Goal: Task Accomplishment & Management: Use online tool/utility

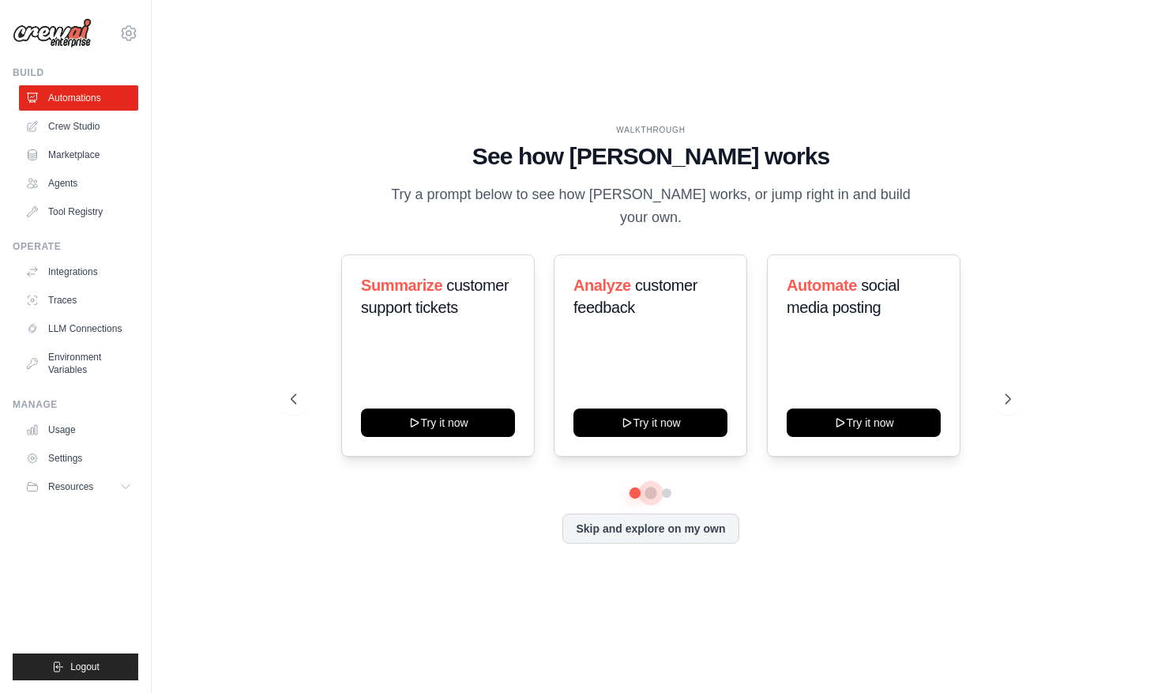
click at [648, 486] on button at bounding box center [650, 492] width 13 height 13
click at [673, 486] on button at bounding box center [666, 492] width 13 height 13
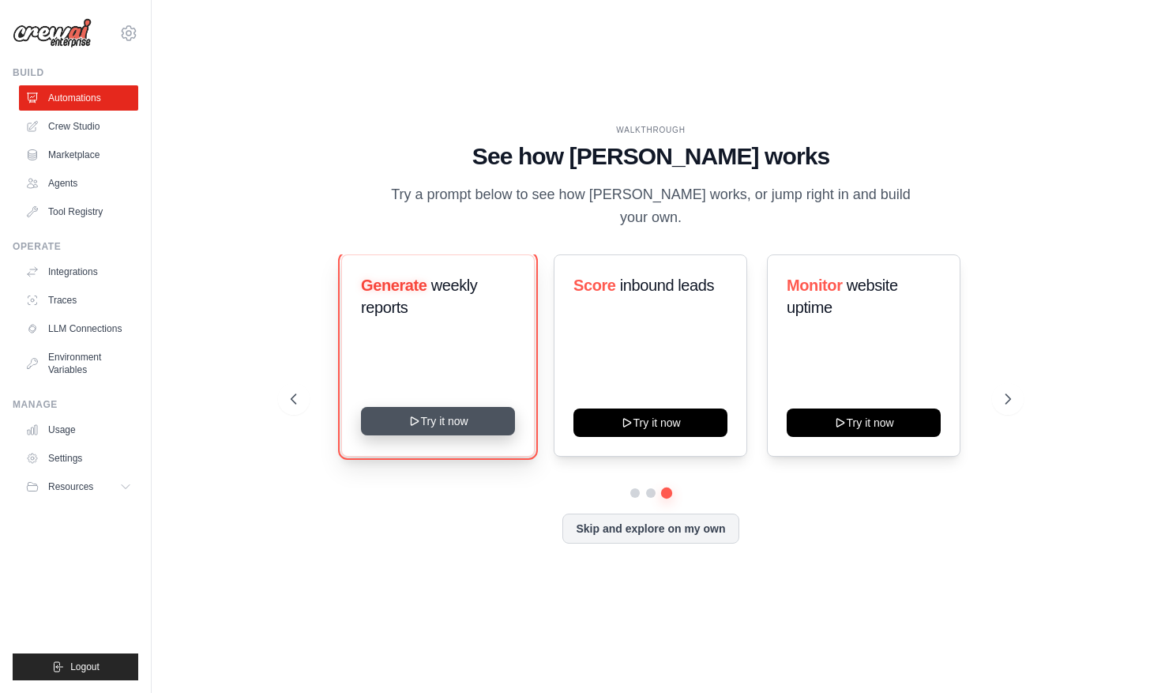
click at [428, 419] on button "Try it now" at bounding box center [438, 421] width 154 height 28
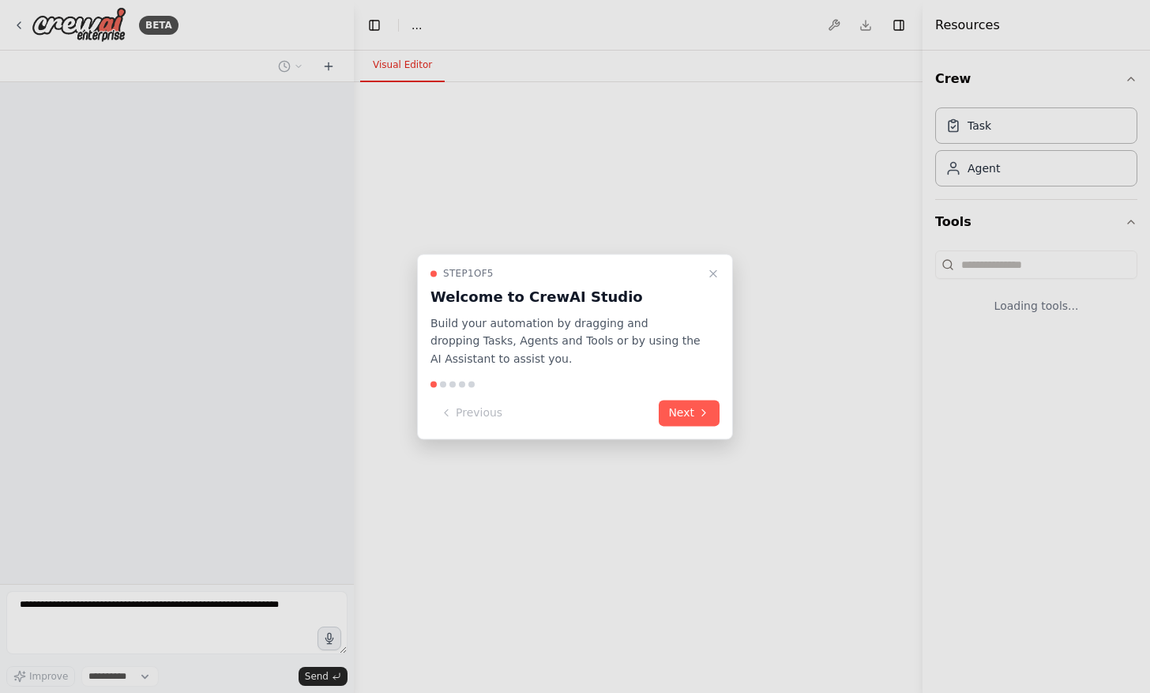
select select "****"
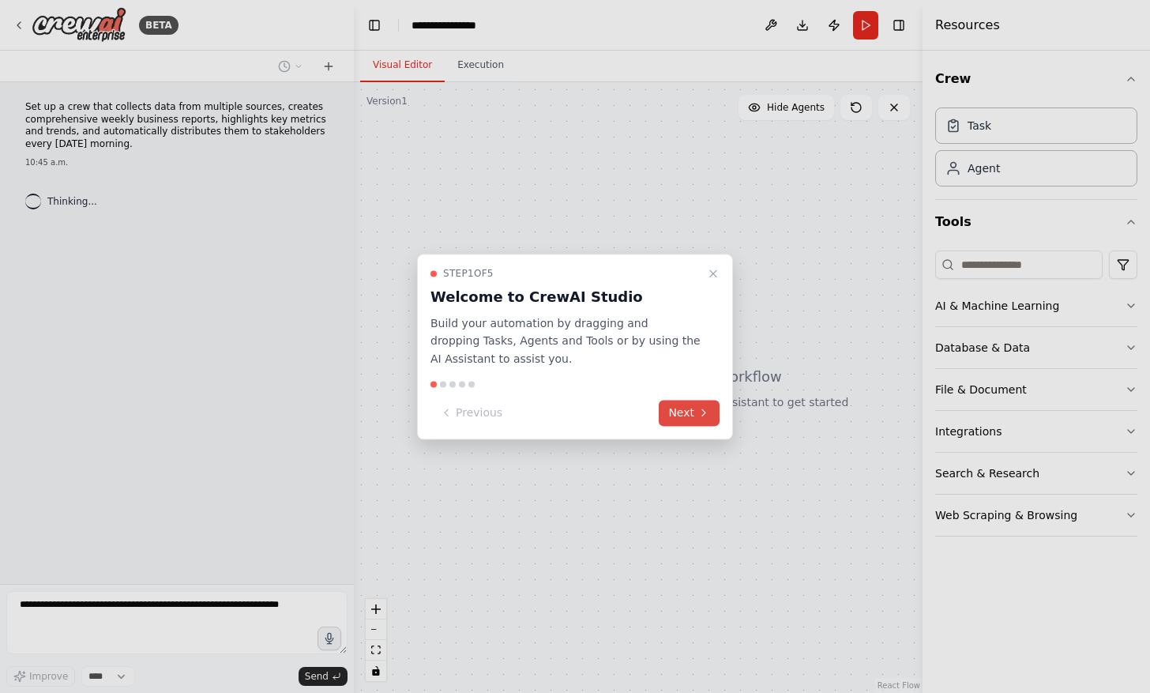
click at [686, 412] on button "Next" at bounding box center [689, 413] width 61 height 26
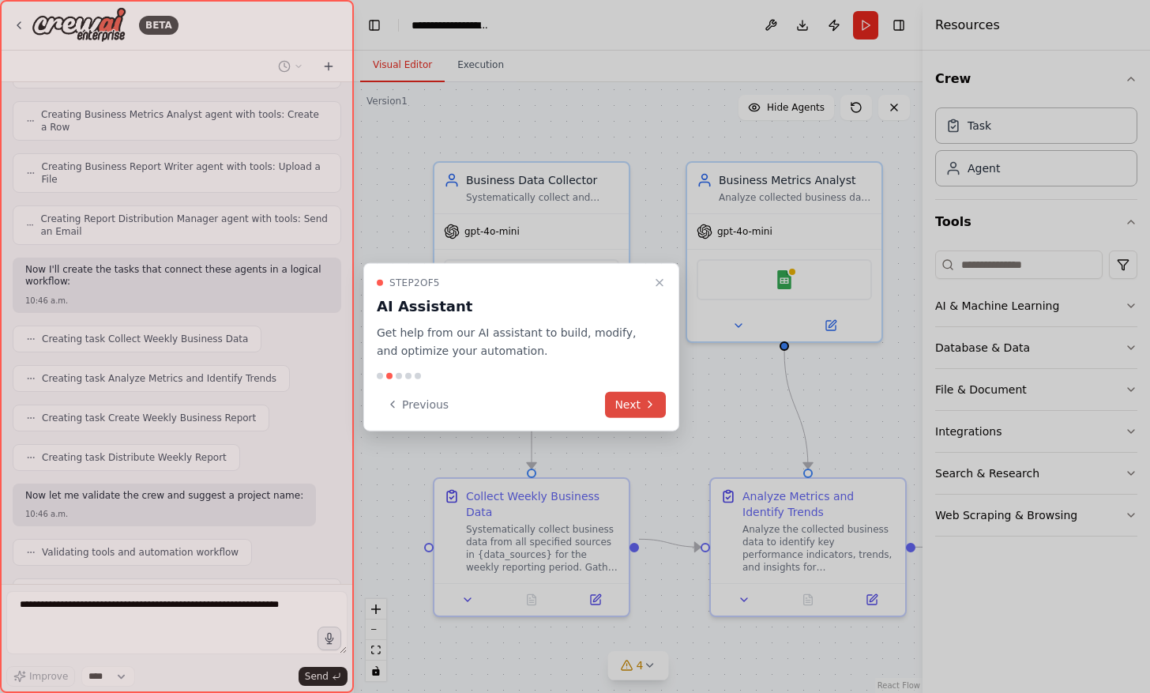
scroll to position [659, 0]
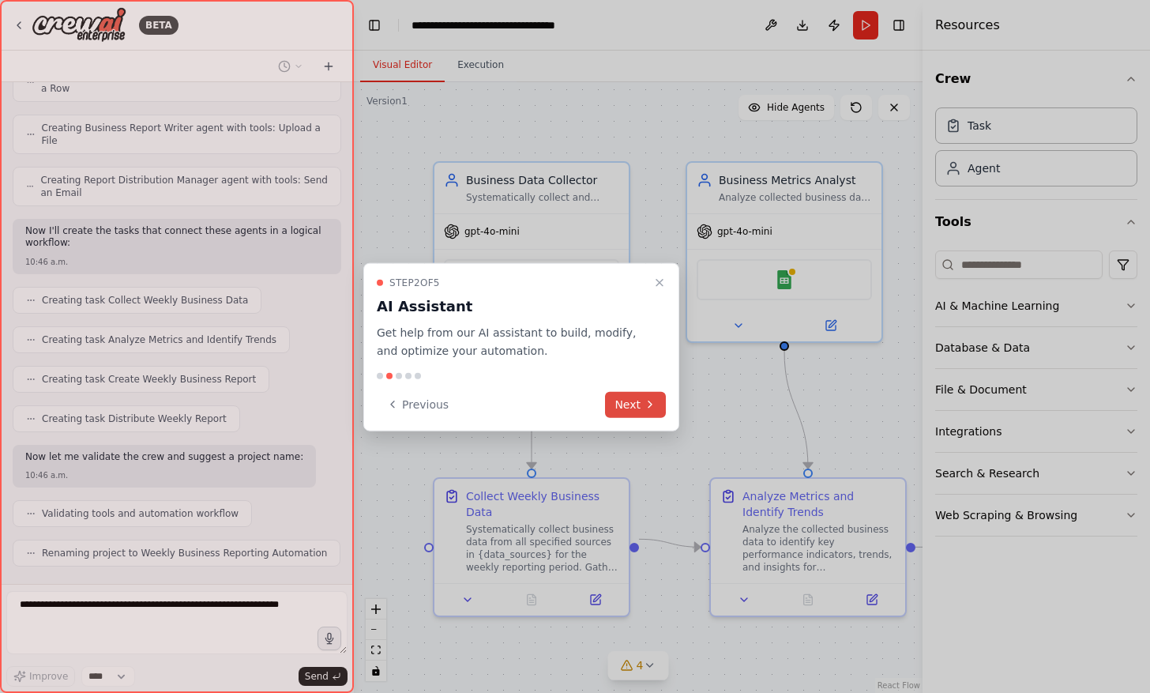
click at [638, 409] on button "Next" at bounding box center [635, 404] width 61 height 26
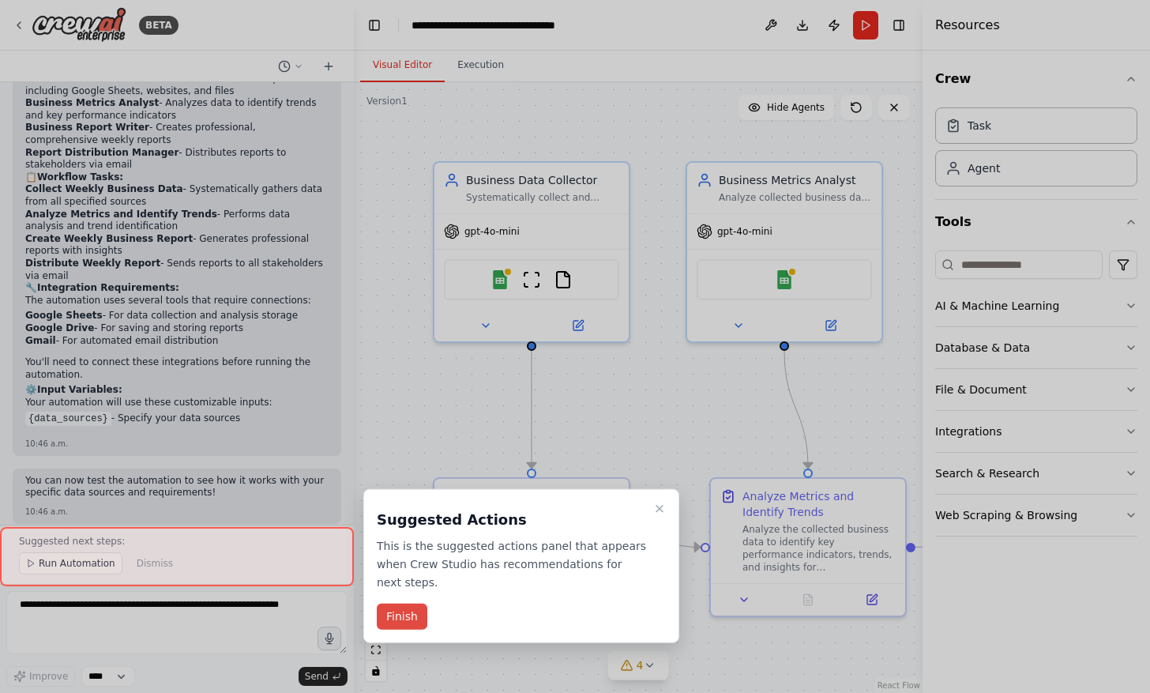
click at [408, 603] on button "Finish" at bounding box center [402, 616] width 51 height 26
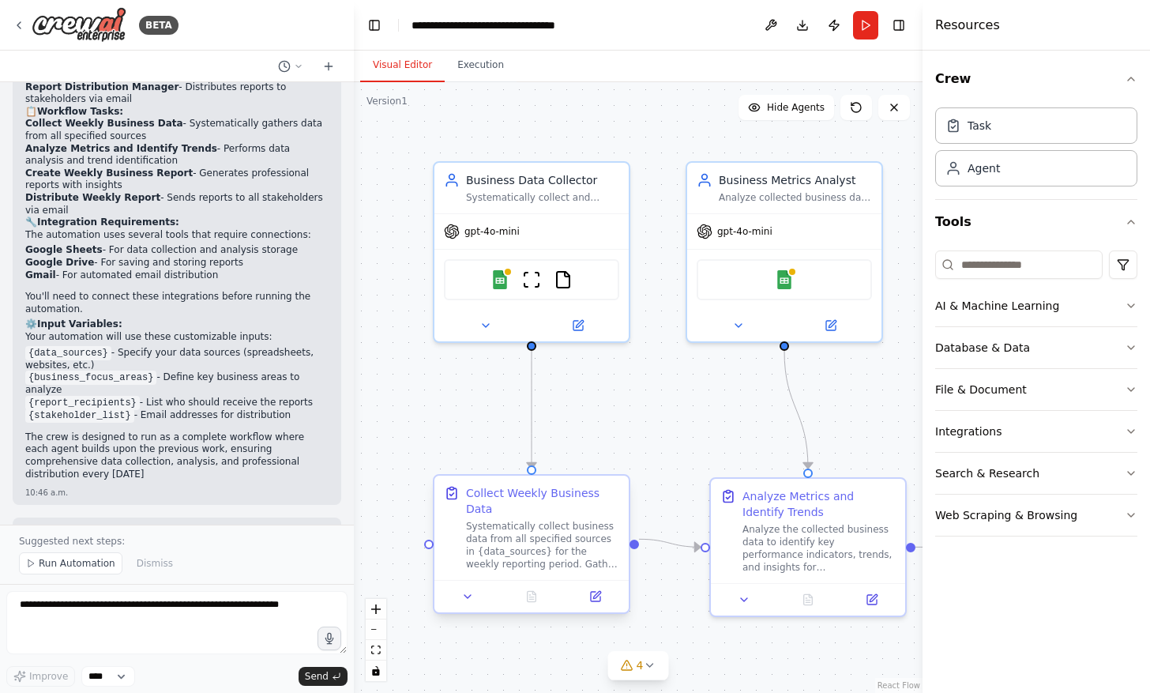
scroll to position [1290, 0]
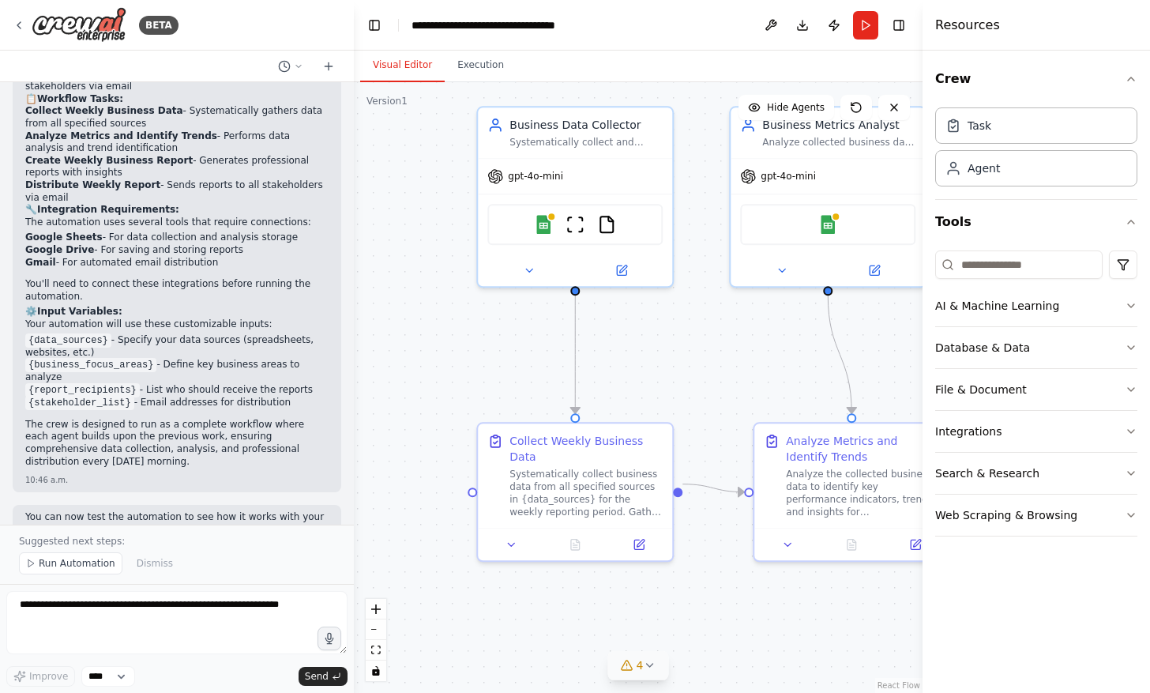
click at [654, 672] on button "4" at bounding box center [638, 665] width 61 height 29
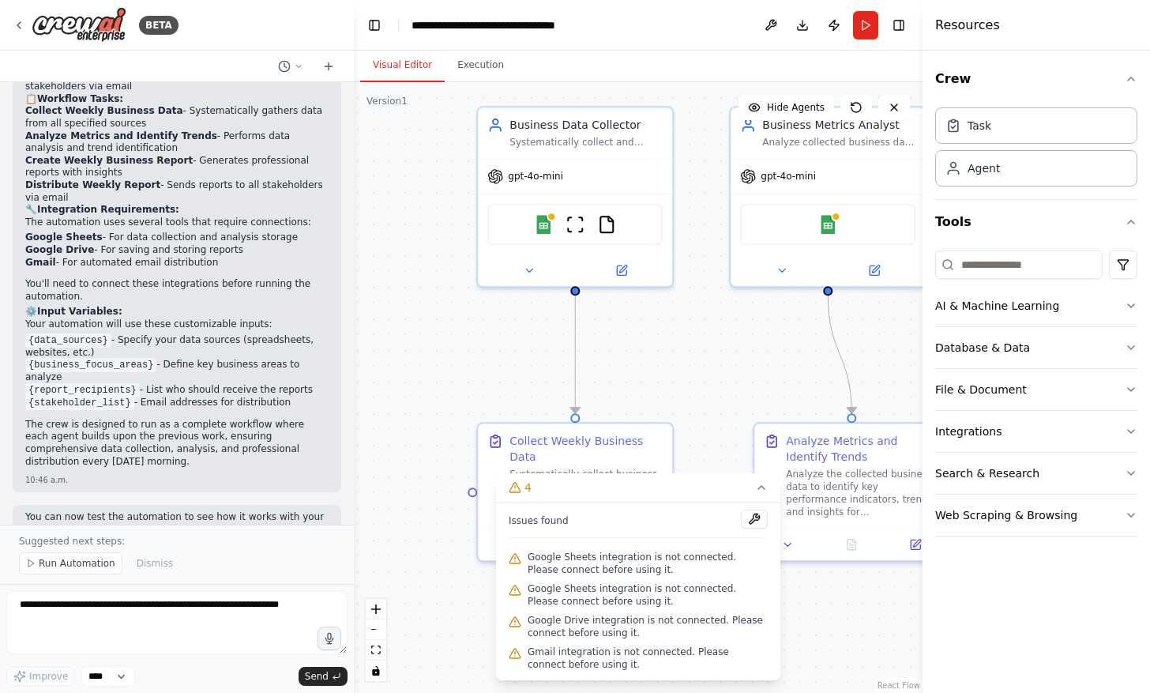
click at [809, 610] on div ".deletable-edge-delete-btn { width: 20px; height: 20px; border: 0px solid #ffff…" at bounding box center [638, 387] width 569 height 610
